Goal: Use online tool/utility: Utilize a website feature to perform a specific function

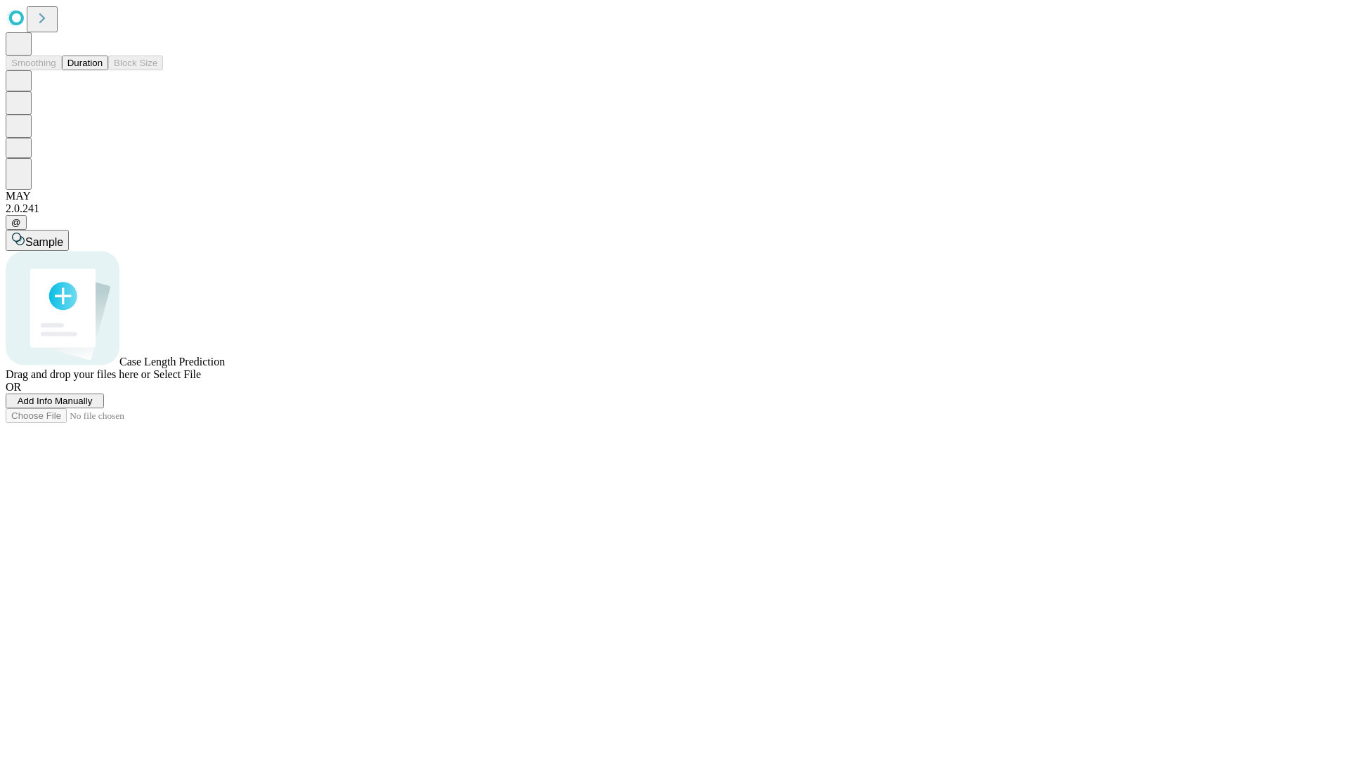
click at [103, 70] on button "Duration" at bounding box center [85, 62] width 46 height 15
click at [201, 380] on span "Select File" at bounding box center [177, 374] width 48 height 12
